Goal: Complete application form

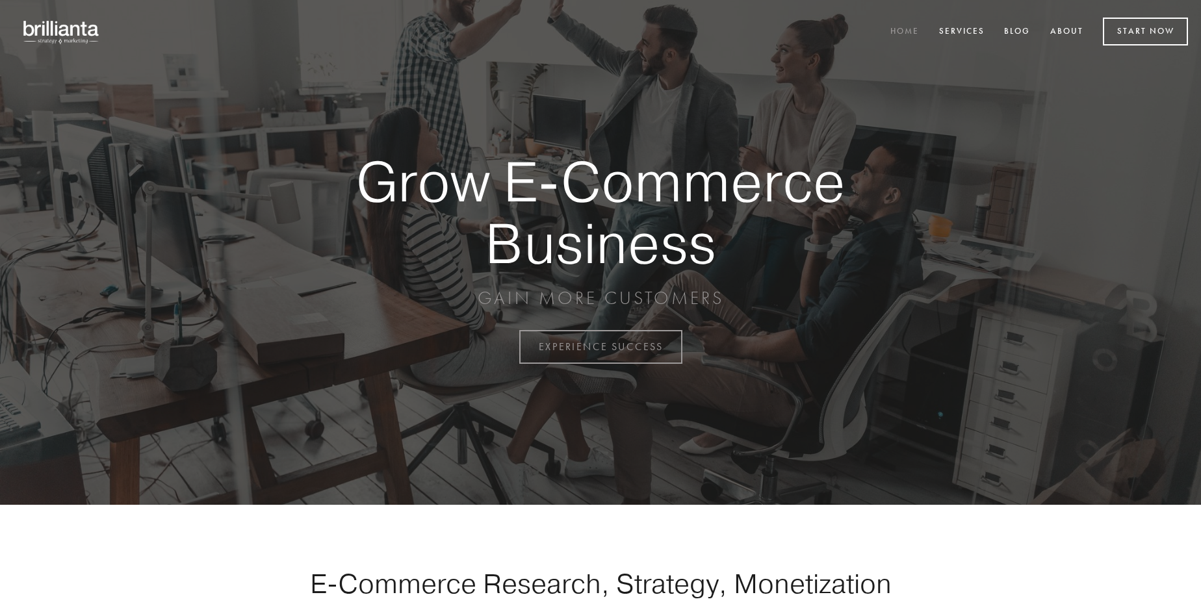
scroll to position [3407, 0]
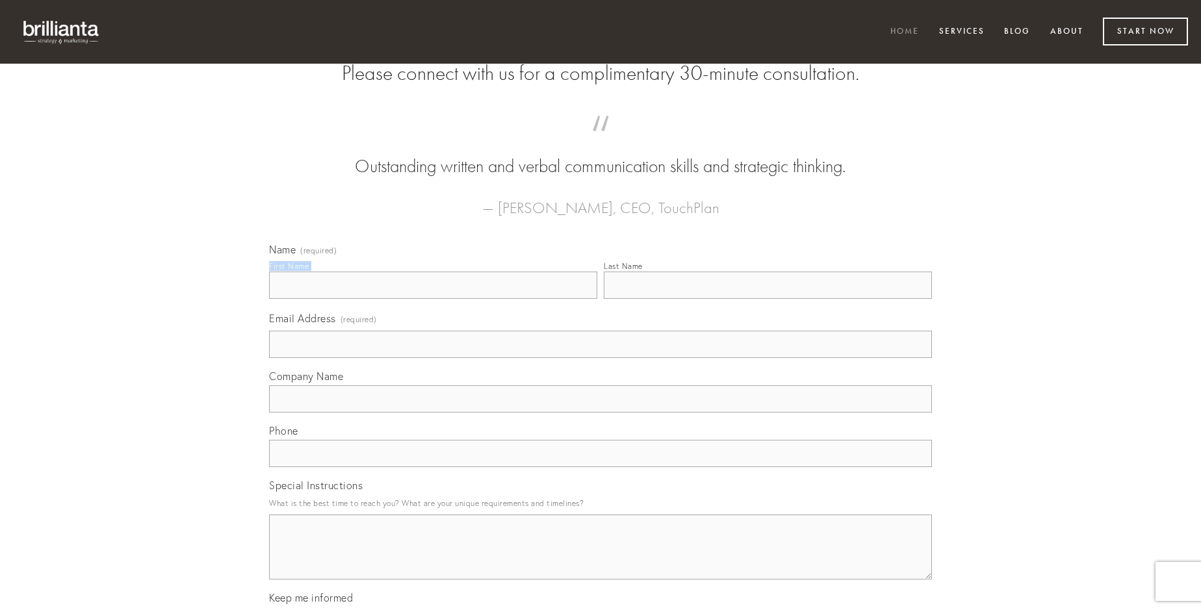
type input "[PERSON_NAME]"
click at [768, 299] on input "Last Name" at bounding box center [768, 285] width 328 height 27
type input "[PERSON_NAME]"
click at [601, 358] on input "Email Address (required)" at bounding box center [600, 344] width 663 height 27
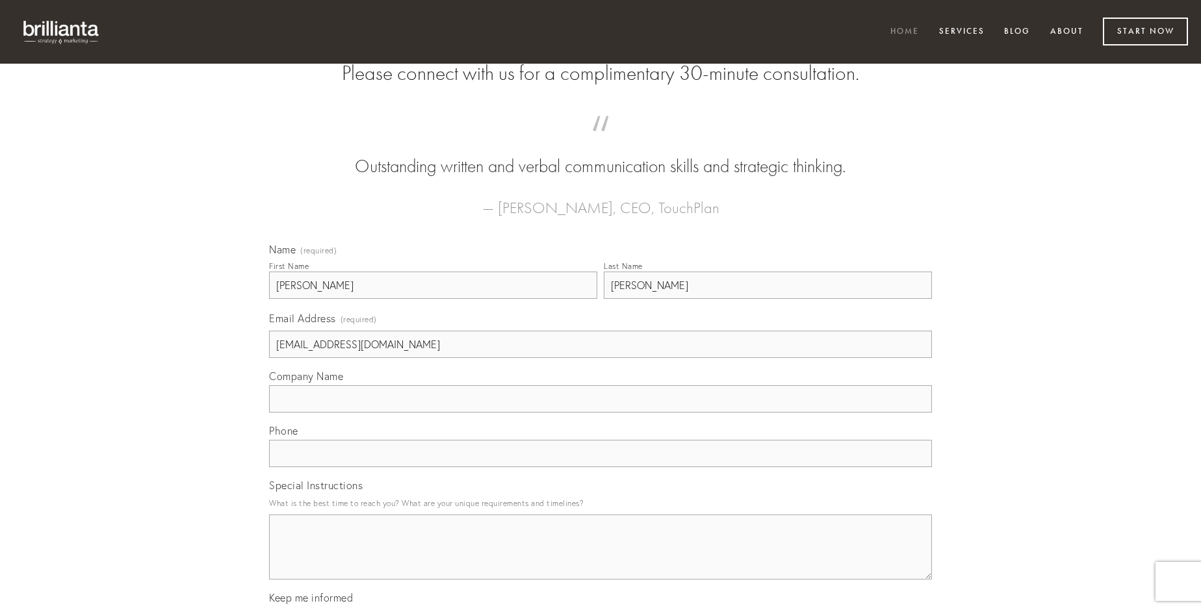
type input "[EMAIL_ADDRESS][DOMAIN_NAME]"
click at [601, 413] on input "Company Name" at bounding box center [600, 398] width 663 height 27
type input "eum"
click at [601, 467] on input "text" at bounding box center [600, 453] width 663 height 27
click at [601, 559] on textarea "Special Instructions" at bounding box center [600, 547] width 663 height 65
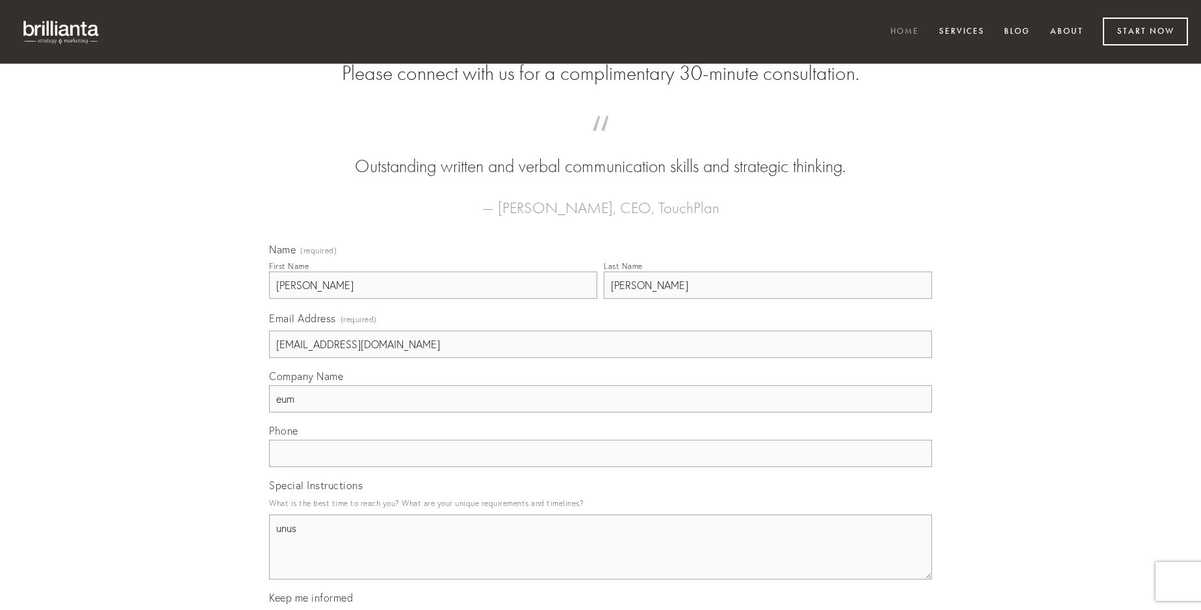
type textarea "unus"
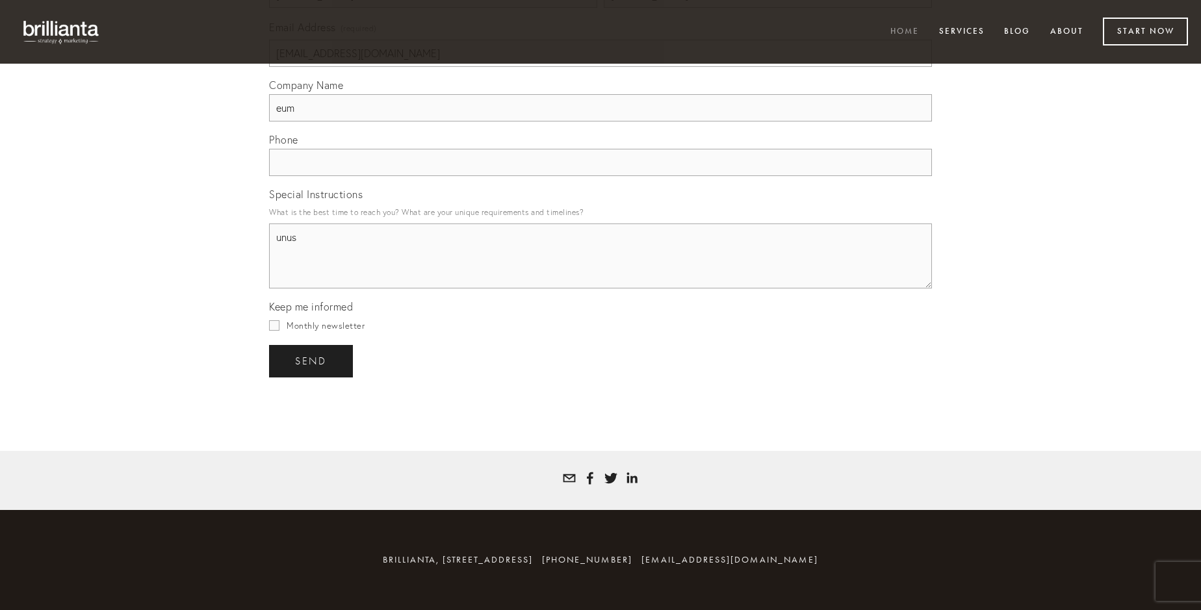
click at [312, 361] on span "send" at bounding box center [311, 362] width 32 height 12
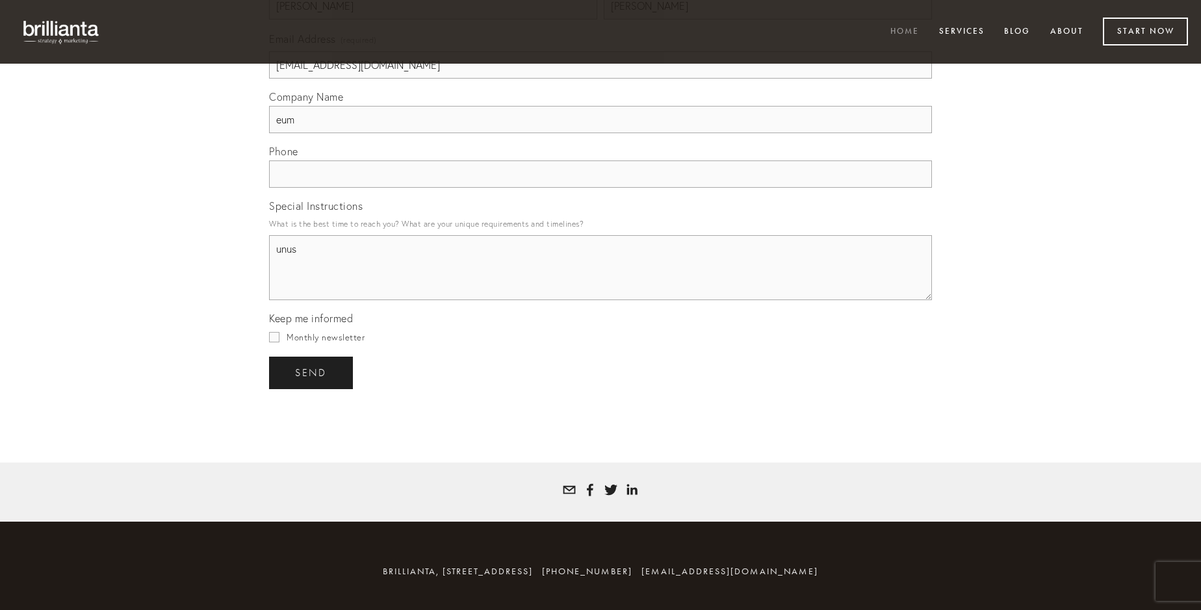
scroll to position [3369, 0]
